Goal: Task Accomplishment & Management: Complete application form

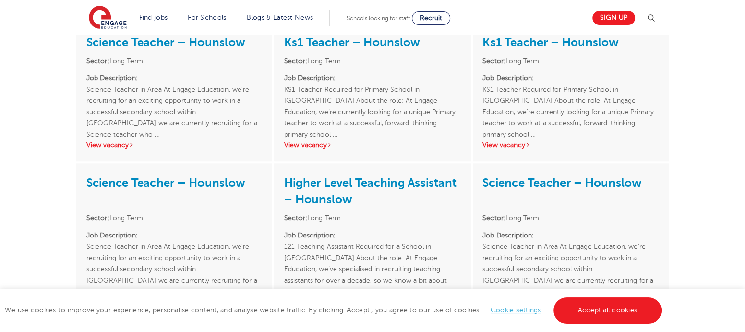
scroll to position [805, 0]
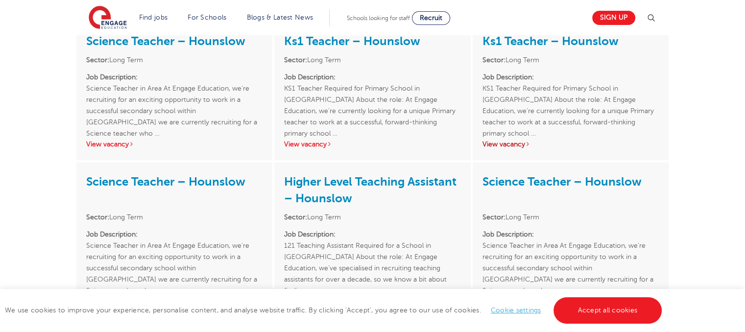
click at [513, 142] on link "View vacancy" at bounding box center [506, 144] width 48 height 7
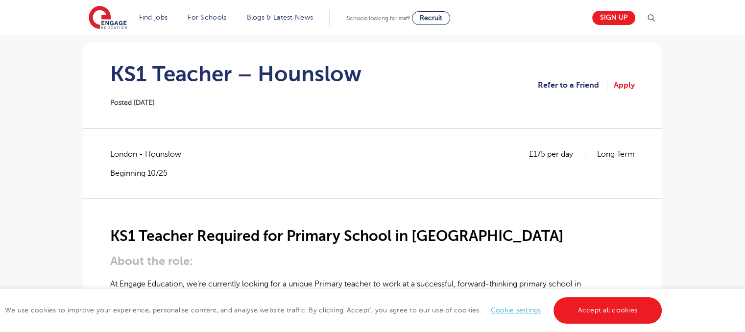
scroll to position [51, 0]
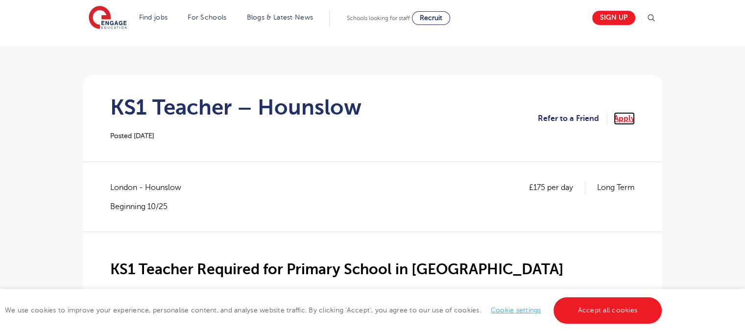
click at [624, 120] on link "Apply" at bounding box center [624, 118] width 21 height 13
